Goal: Obtain resource: Download file/media

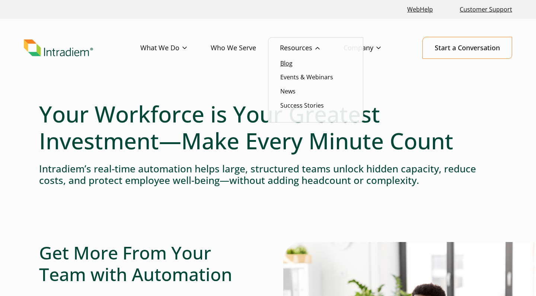
click at [291, 64] on link "Blog" at bounding box center [286, 63] width 12 height 8
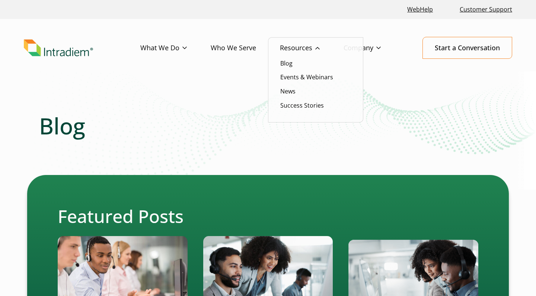
click at [287, 47] on link "Resources" at bounding box center [312, 48] width 64 height 22
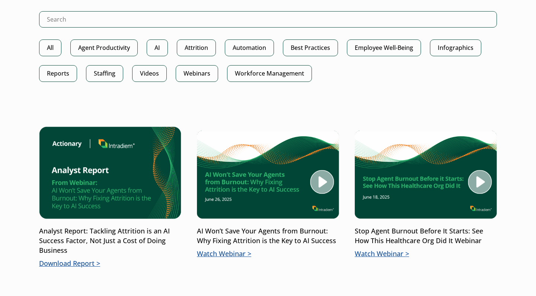
scroll to position [418, 0]
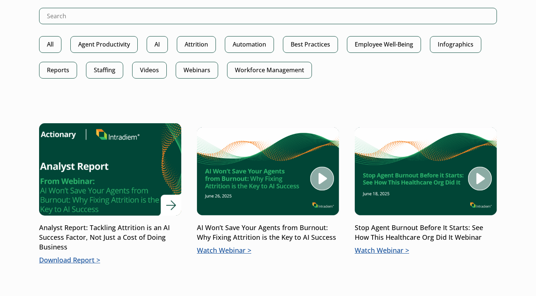
click at [67, 260] on p "Download Report" at bounding box center [110, 260] width 142 height 10
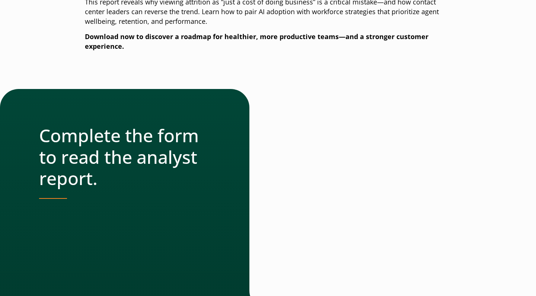
scroll to position [245, 0]
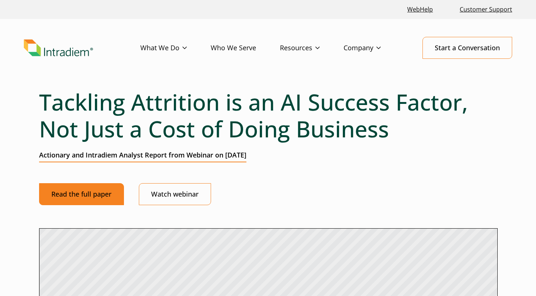
click at [92, 191] on link "Read the full paper" at bounding box center [81, 194] width 85 height 22
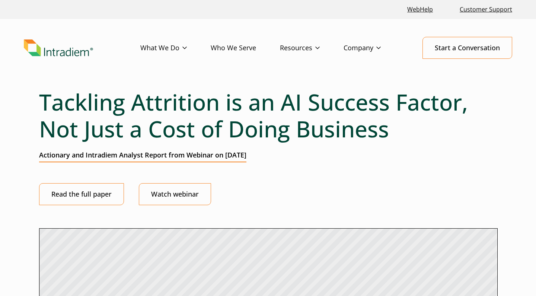
click at [74, 52] on img "Link to homepage of Intradiem" at bounding box center [58, 47] width 69 height 17
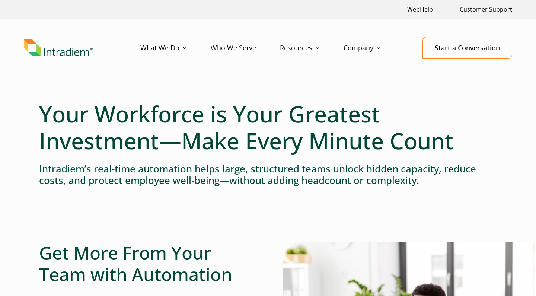
click at [241, 51] on link "Who We Serve" at bounding box center [245, 48] width 69 height 22
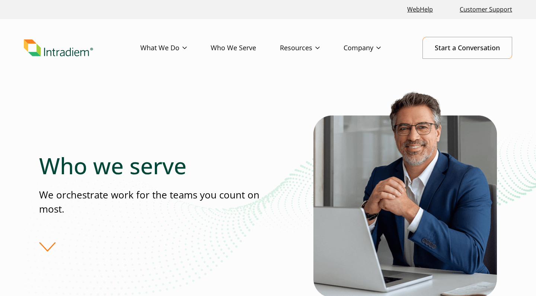
click at [52, 47] on img "Link to homepage of Intradiem" at bounding box center [58, 47] width 69 height 17
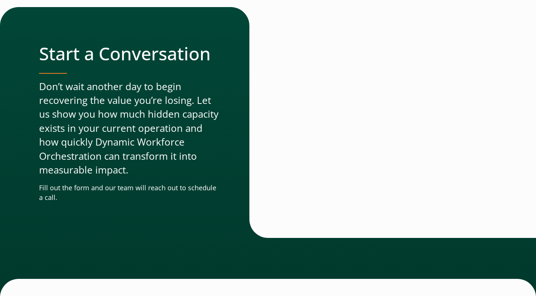
scroll to position [2155, 0]
